Goal: Task Accomplishment & Management: Complete application form

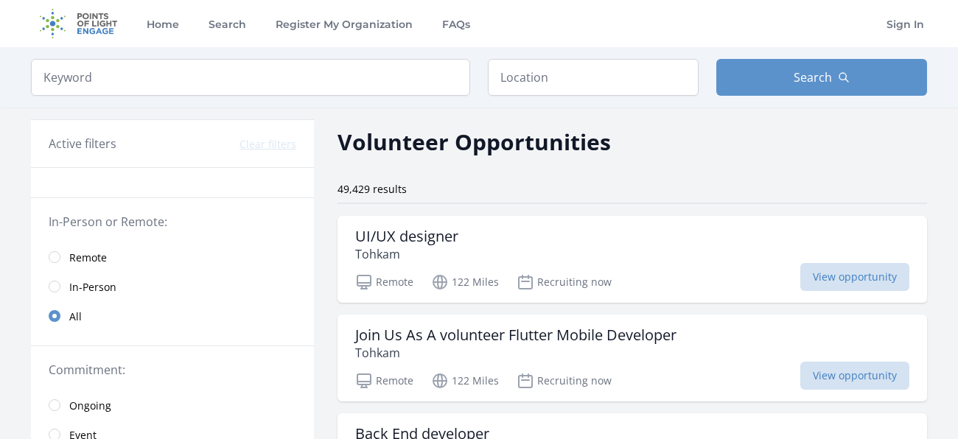
click at [60, 254] on link "Remote" at bounding box center [172, 256] width 283 height 29
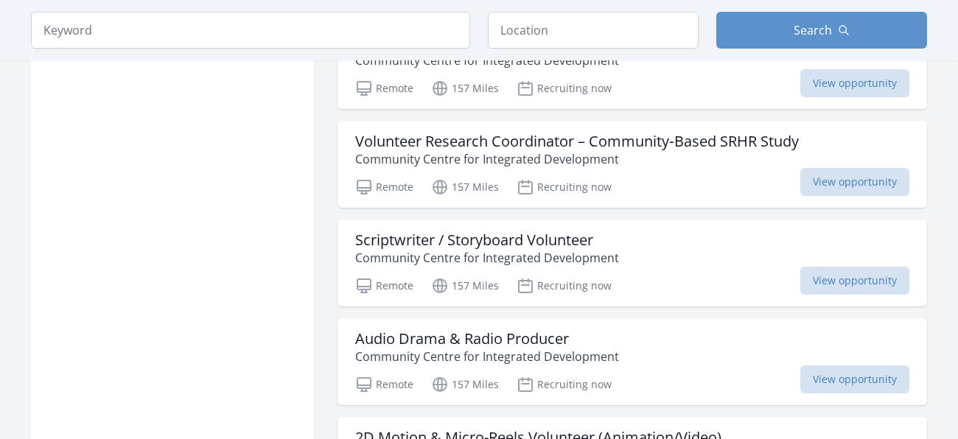
scroll to position [972, 0]
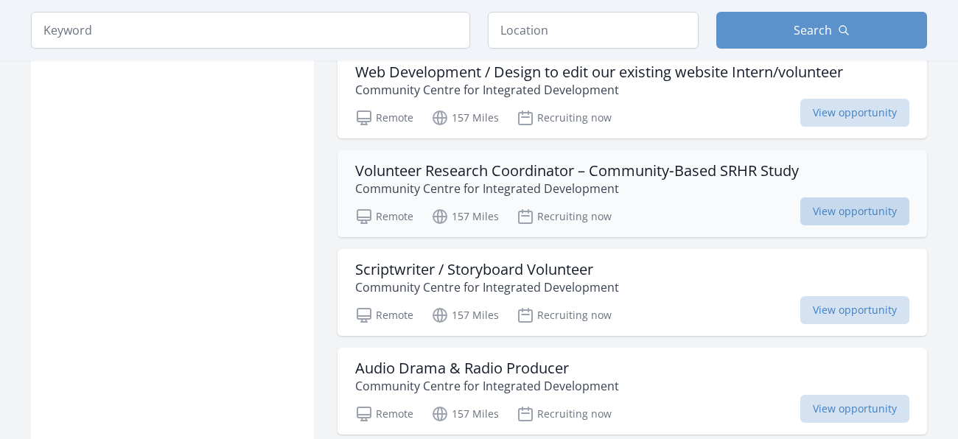
click at [855, 211] on span "View opportunity" at bounding box center [854, 211] width 109 height 28
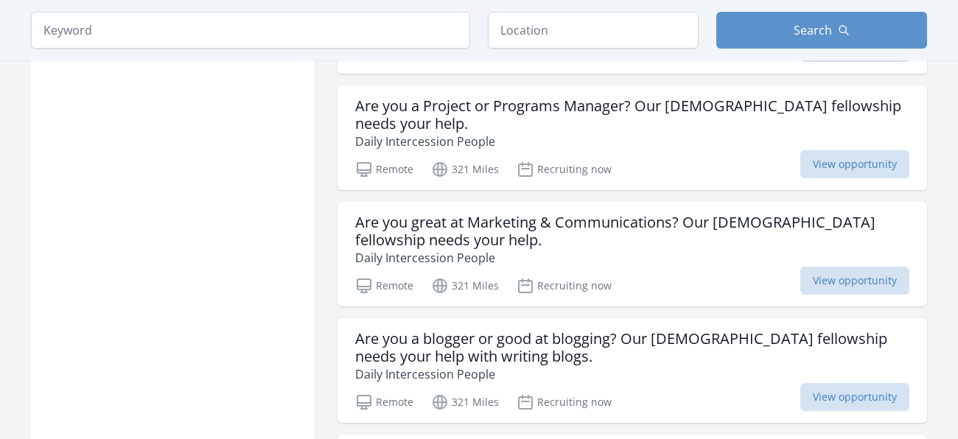
scroll to position [1531, 0]
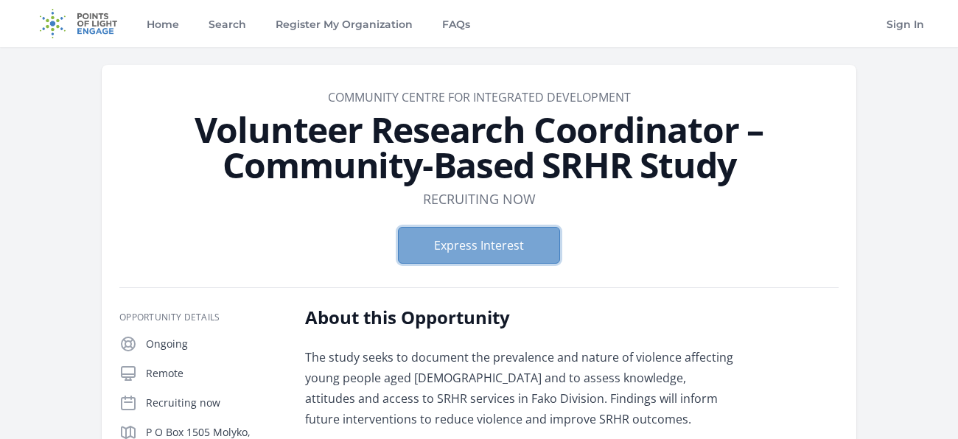
click at [432, 243] on button "Express Interest" at bounding box center [479, 245] width 162 height 37
